Goal: Information Seeking & Learning: Check status

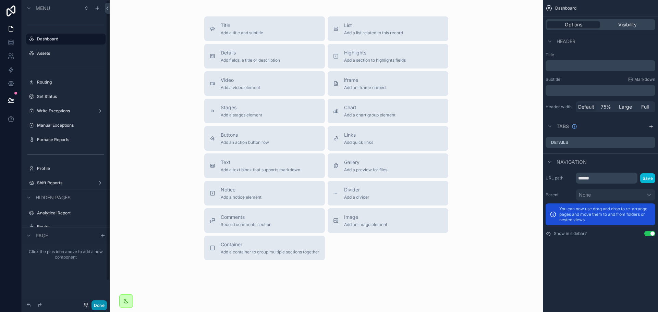
click at [105, 305] on button "Done" at bounding box center [99, 306] width 15 height 10
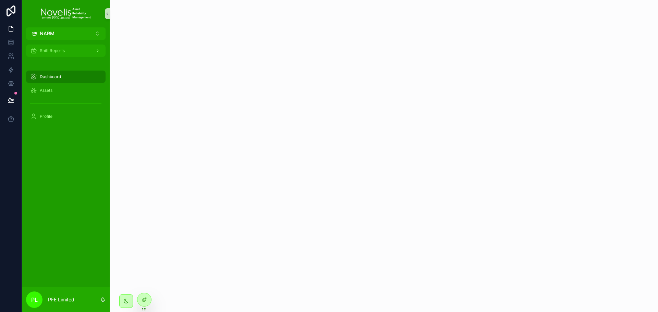
click at [68, 52] on div "Shift Reports" at bounding box center [65, 50] width 71 height 11
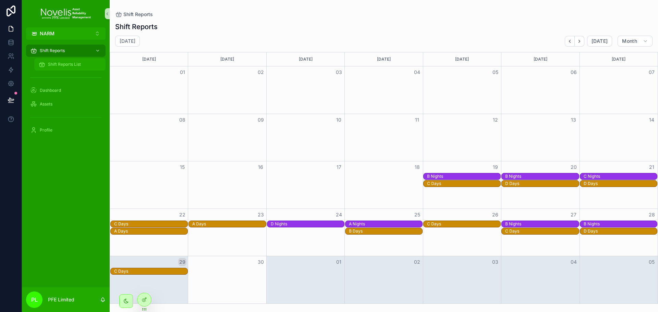
click at [66, 63] on span "Shift Reports List" at bounding box center [64, 64] width 33 height 5
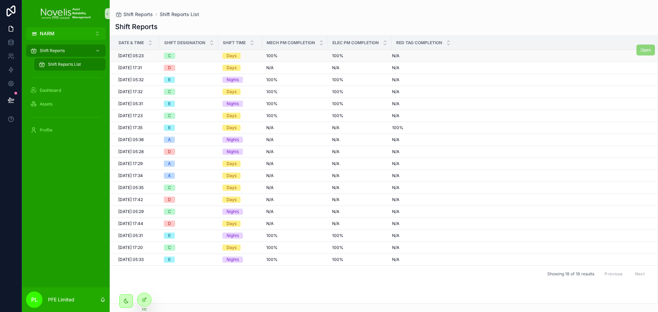
click at [366, 57] on div "100% 100%" at bounding box center [360, 55] width 56 height 5
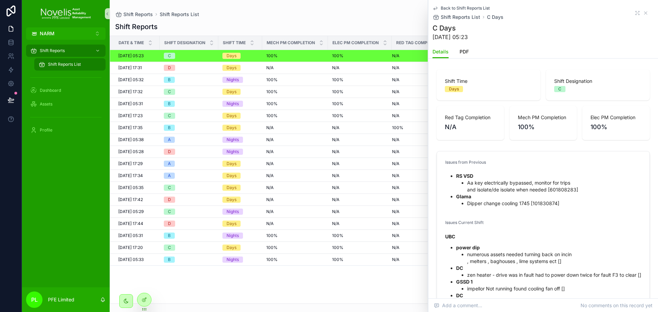
click at [469, 51] on div "Details PDF" at bounding box center [543, 51] width 221 height 13
click at [467, 52] on span "PDF" at bounding box center [464, 51] width 9 height 7
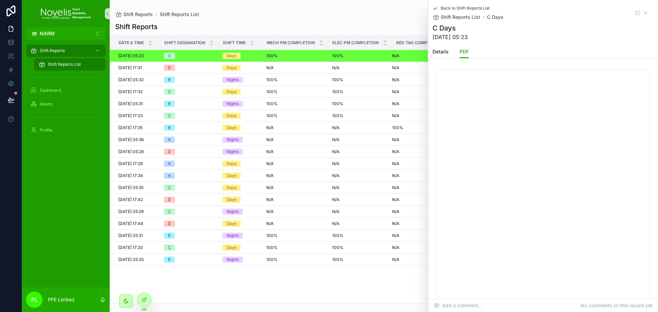
scroll to position [69, 0]
click at [315, 266] on div "Date & Time Shift Designation Shift Time Mech PM Completion Elec PM Completion …" at bounding box center [384, 170] width 548 height 268
click at [643, 12] on icon "scrollable content" at bounding box center [645, 12] width 5 height 5
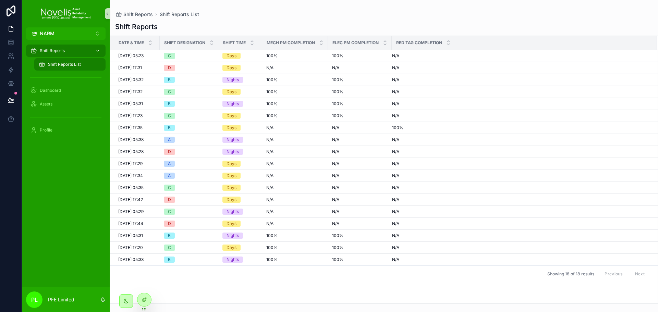
click at [73, 50] on div "Shift Reports" at bounding box center [65, 50] width 71 height 11
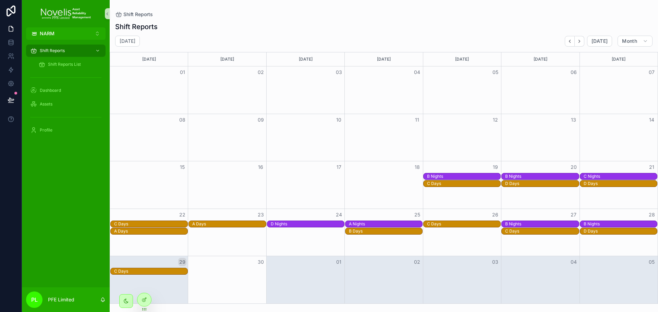
click at [215, 33] on div "Shift Reports [DATE] [DATE] Month [DATE] [DATE] [DATE] [DATE] [DATE] [DATE] [DA…" at bounding box center [384, 161] width 548 height 286
click at [135, 40] on h2 "[DATE]" at bounding box center [128, 41] width 16 height 7
select select "****"
select select "*"
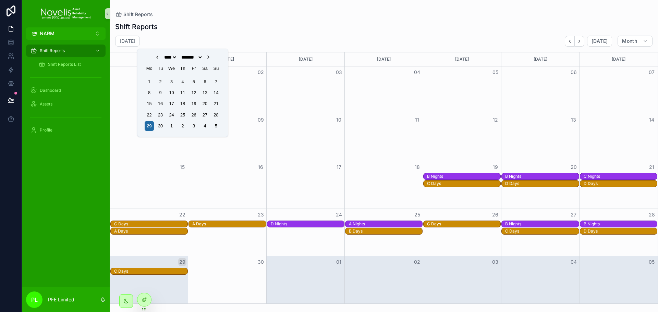
click at [275, 35] on div "Shift Reports [DATE] [DATE] Month [DATE] [DATE] [DATE] [DATE] [DATE] [DATE] [DA…" at bounding box center [384, 161] width 548 height 286
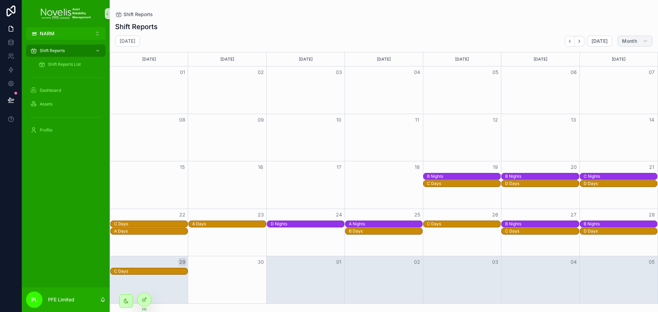
click at [630, 43] on span "Month" at bounding box center [629, 41] width 15 height 6
click at [618, 70] on button "Week W" at bounding box center [621, 70] width 49 height 12
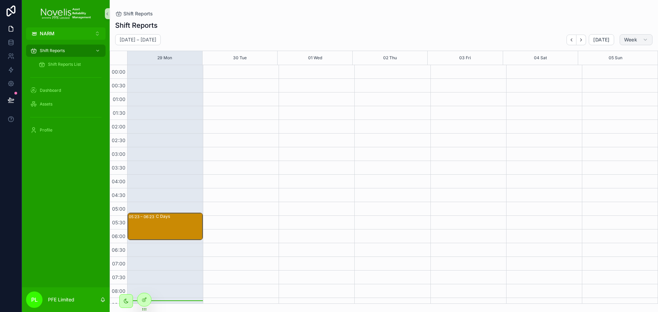
click at [632, 42] on span "Week" at bounding box center [630, 40] width 13 height 6
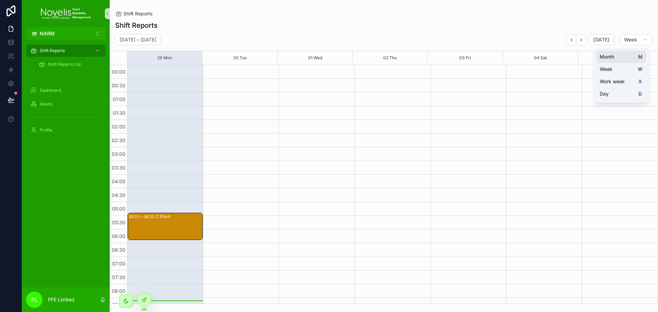
click at [622, 56] on button "Month M" at bounding box center [621, 57] width 49 height 12
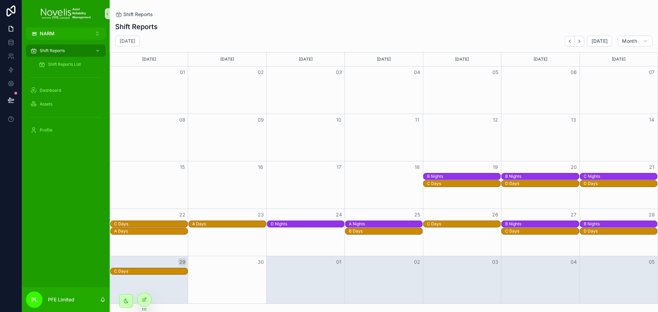
click at [174, 223] on div "C Days" at bounding box center [150, 223] width 73 height 5
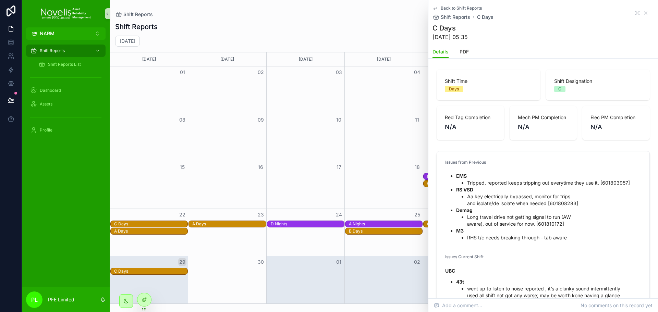
click at [170, 232] on div "A Days" at bounding box center [150, 231] width 73 height 5
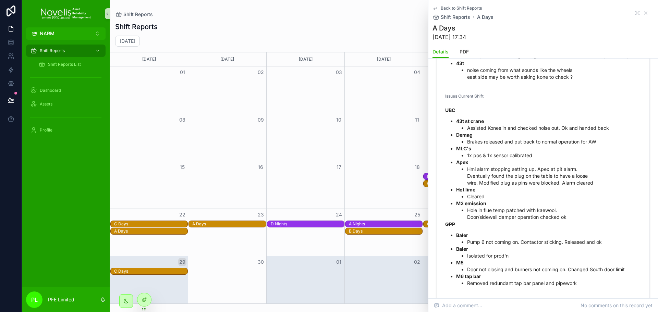
scroll to position [206, 0]
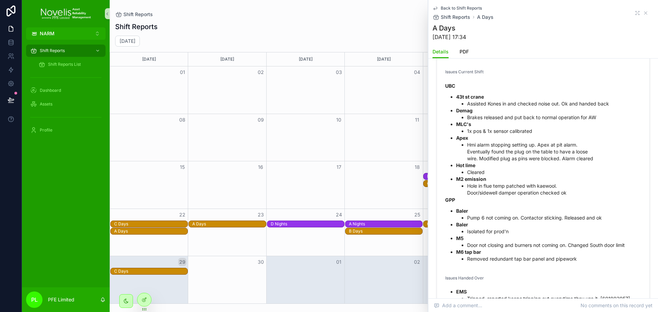
click at [353, 33] on div "Shift Reports [DATE] [DATE] Month [DATE] [DATE] [DATE] [DATE] [DATE] [DATE] [DA…" at bounding box center [384, 161] width 548 height 286
click at [643, 12] on icon "scrollable content" at bounding box center [645, 12] width 5 height 5
